Goal: Submit feedback/report problem

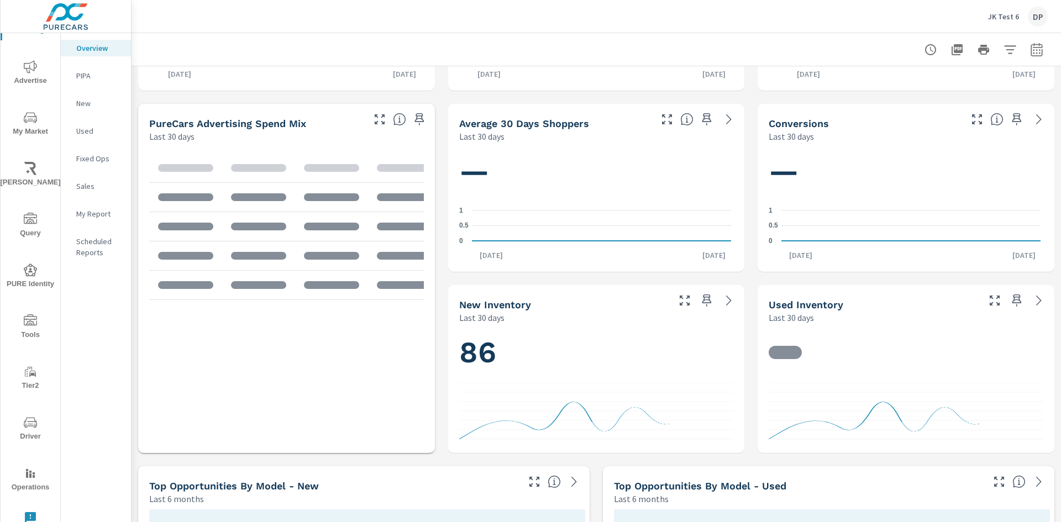
scroll to position [1, 0]
click at [28, 517] on icon "nav menu" at bounding box center [30, 517] width 13 height 13
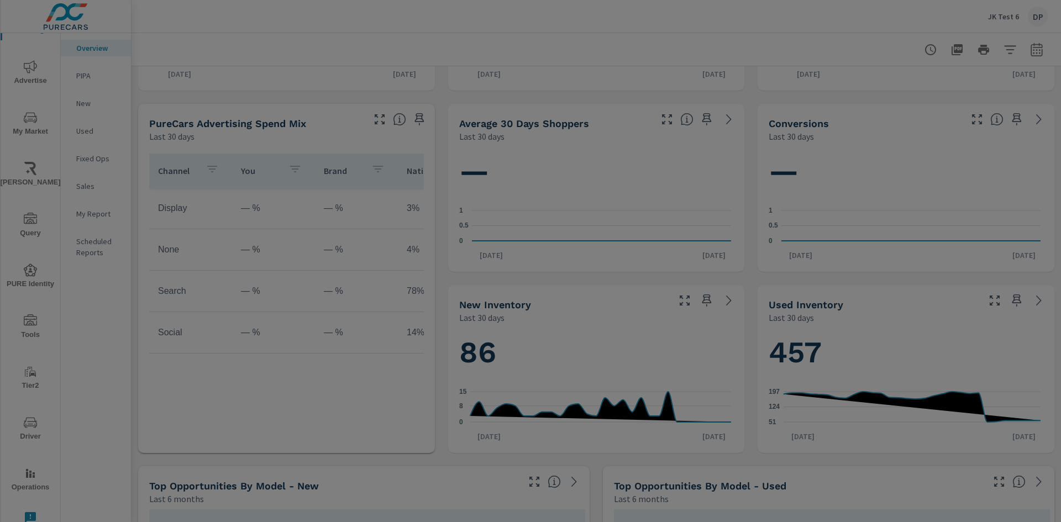
scroll to position [0, 0]
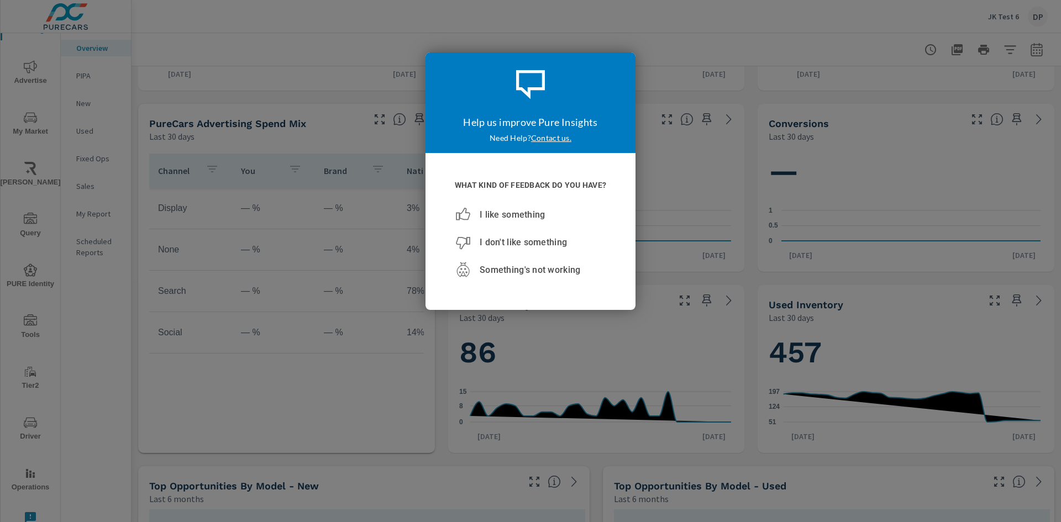
click at [530, 270] on span "Something's not working" at bounding box center [530, 269] width 101 height 10
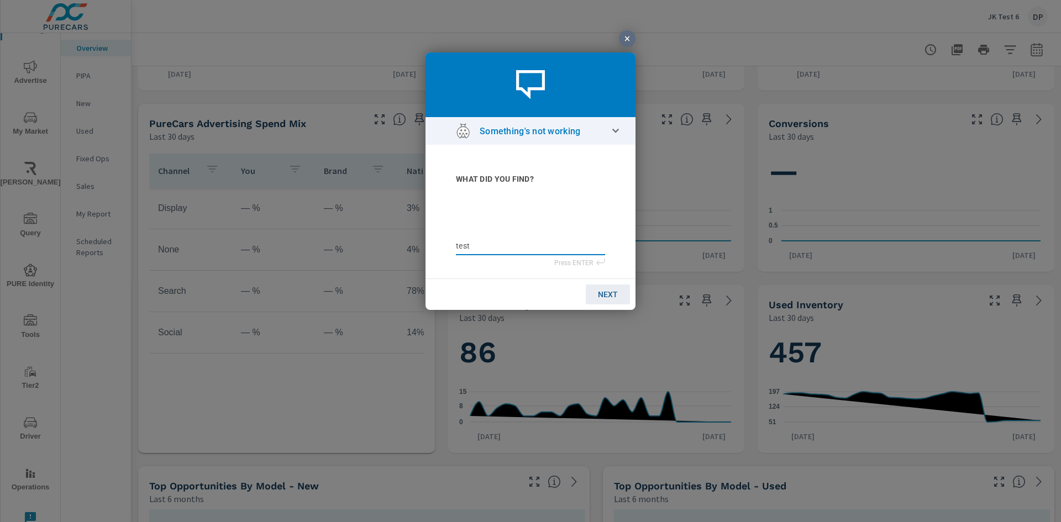
type textarea "teste"
click at [607, 293] on span "NEXT" at bounding box center [608, 294] width 20 height 9
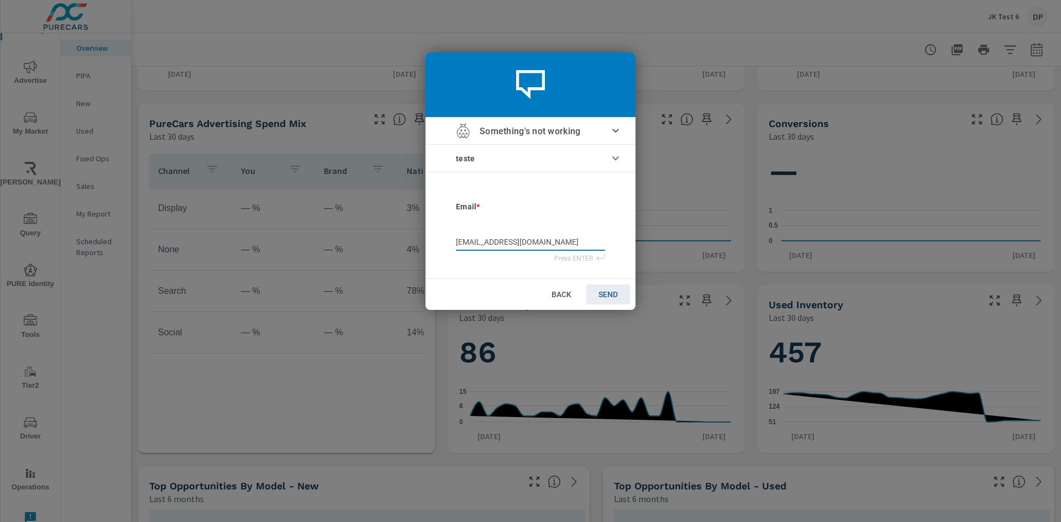
type input "[EMAIL_ADDRESS][DOMAIN_NAME]"
